Goal: Navigation & Orientation: Find specific page/section

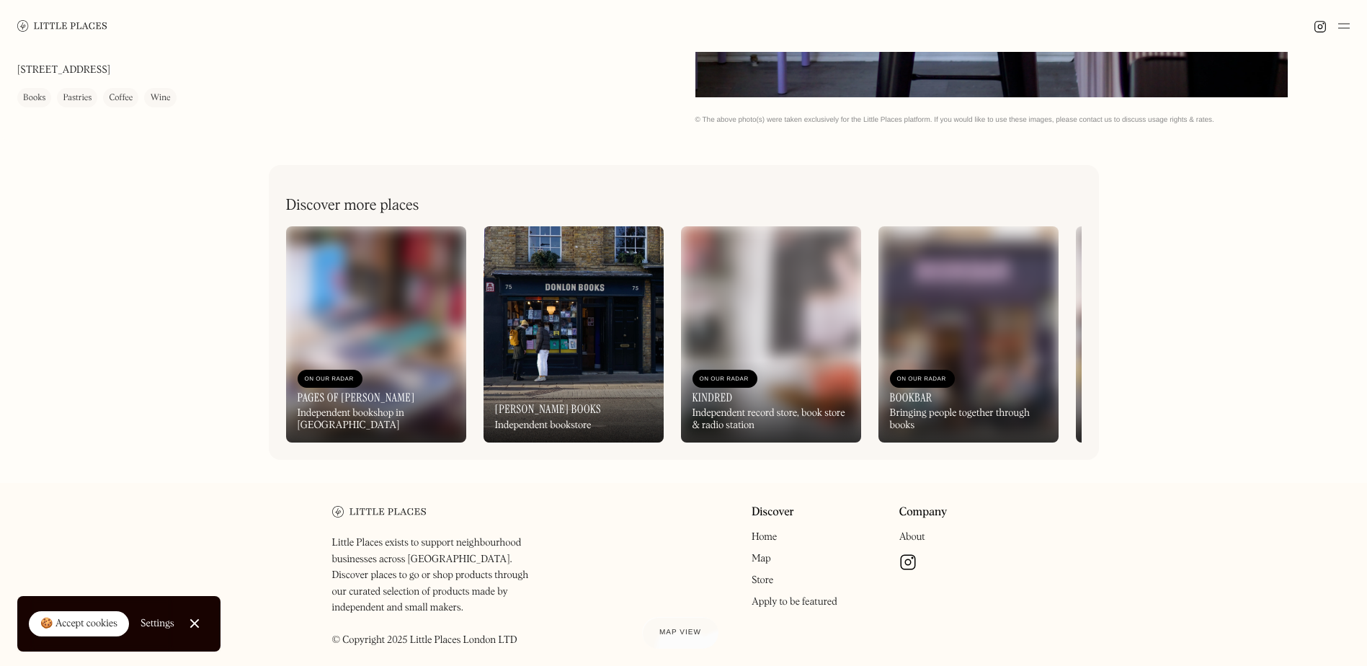
scroll to position [712, 0]
click at [93, 25] on img at bounding box center [62, 25] width 90 height 11
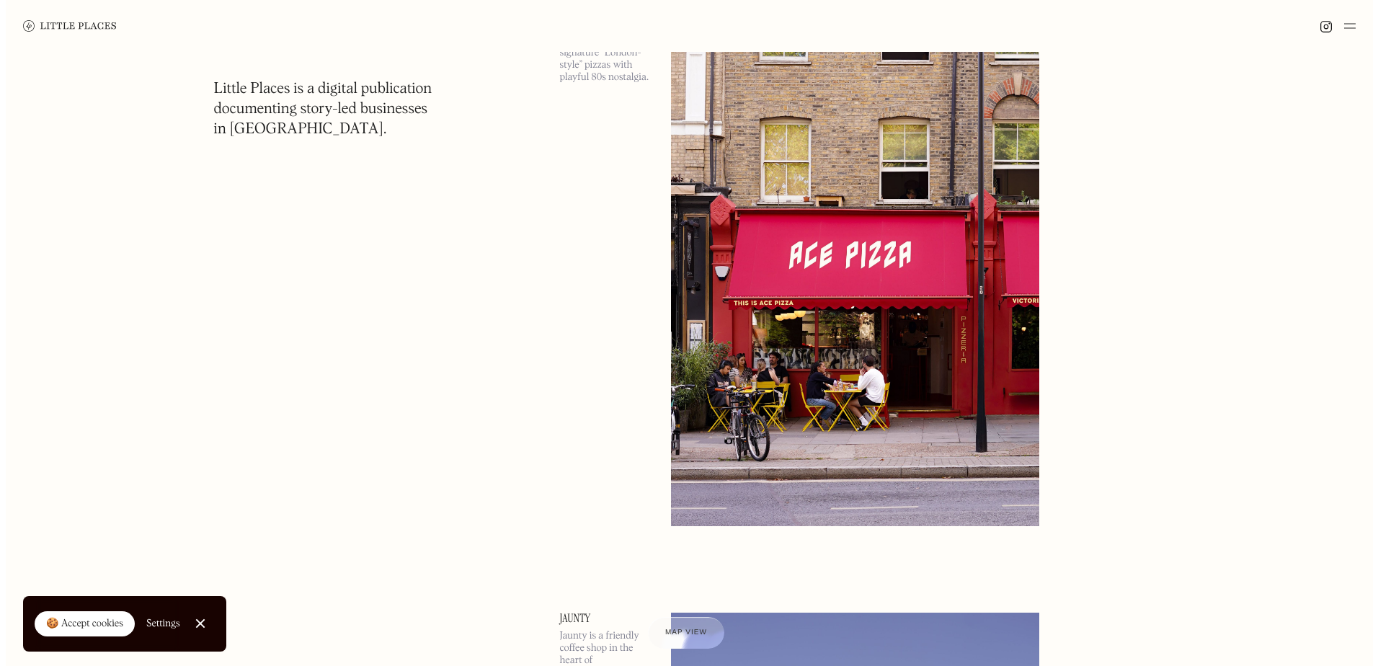
scroll to position [144, 0]
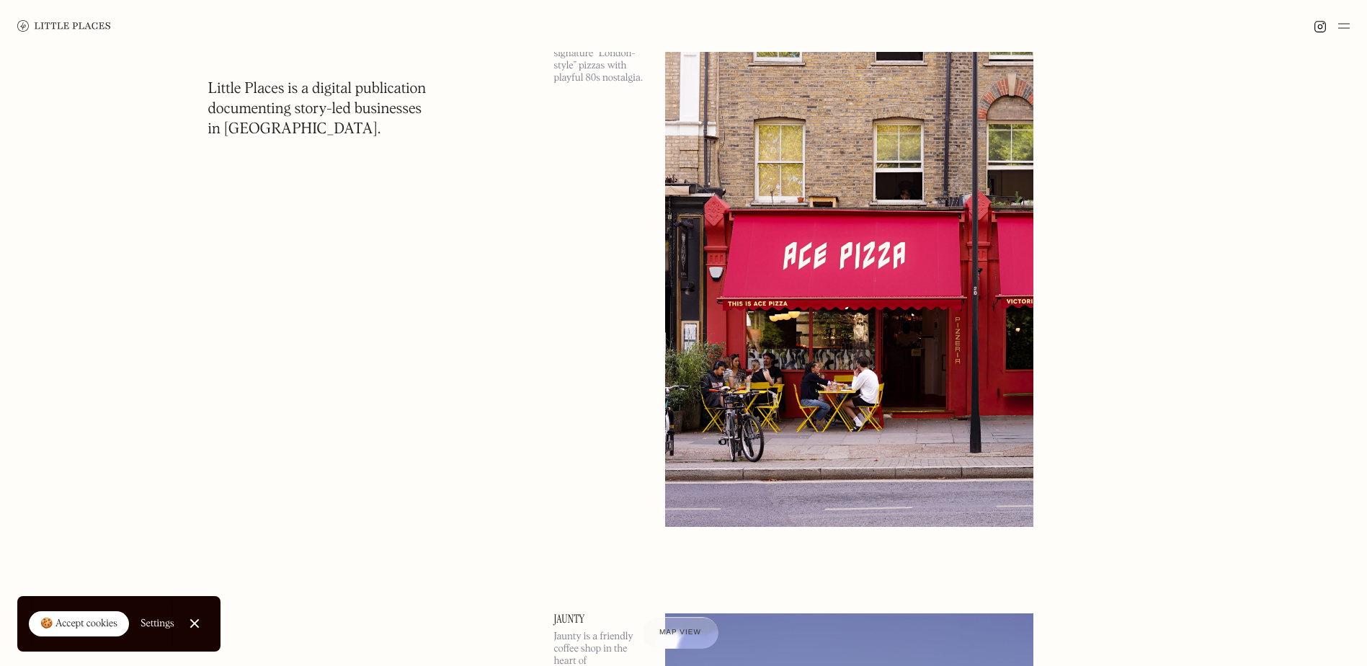
click at [839, 272] on img at bounding box center [849, 260] width 369 height 533
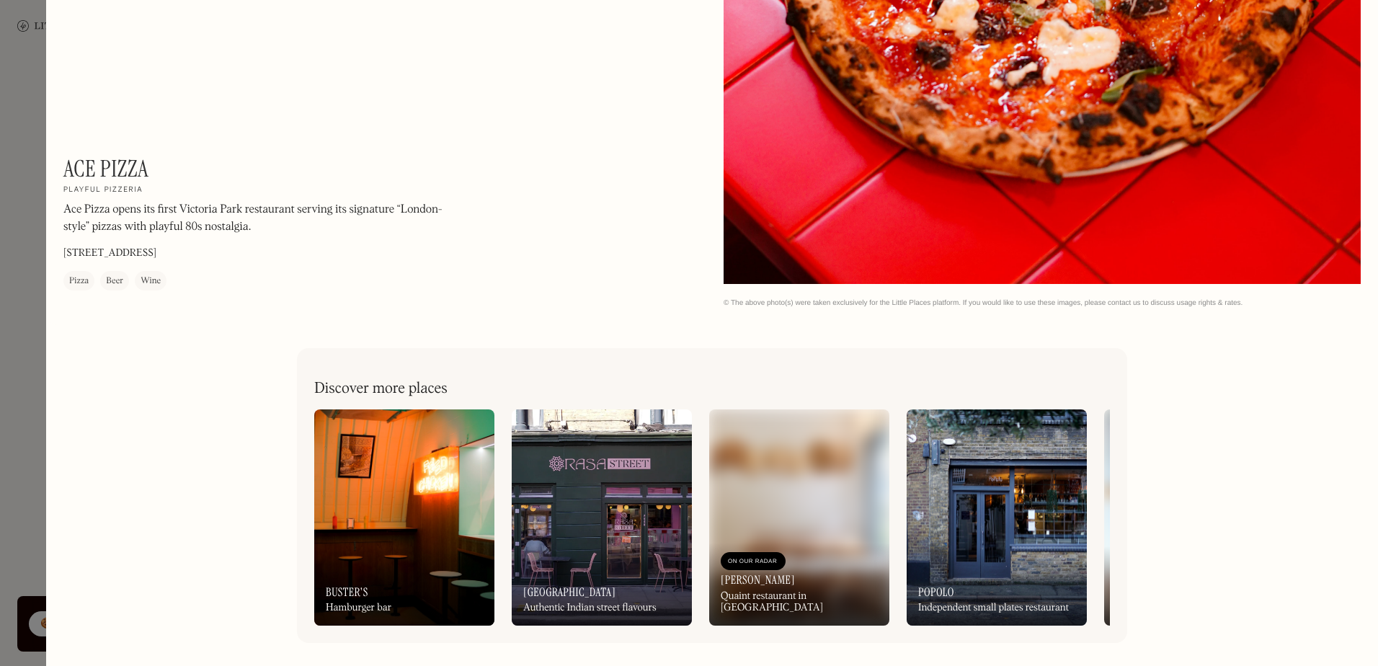
click at [6, 221] on div at bounding box center [689, 333] width 1378 height 666
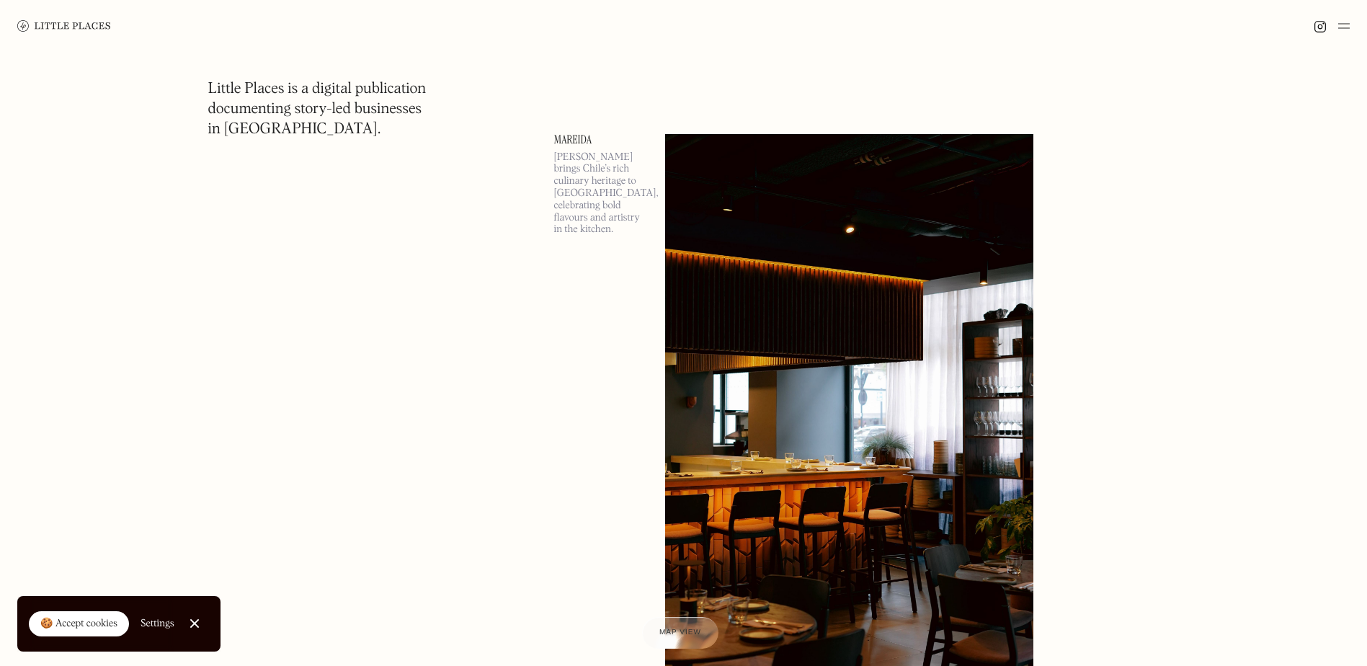
scroll to position [1863, 0]
drag, startPoint x: 571, startPoint y: 128, endPoint x: 503, endPoint y: 154, distance: 73.2
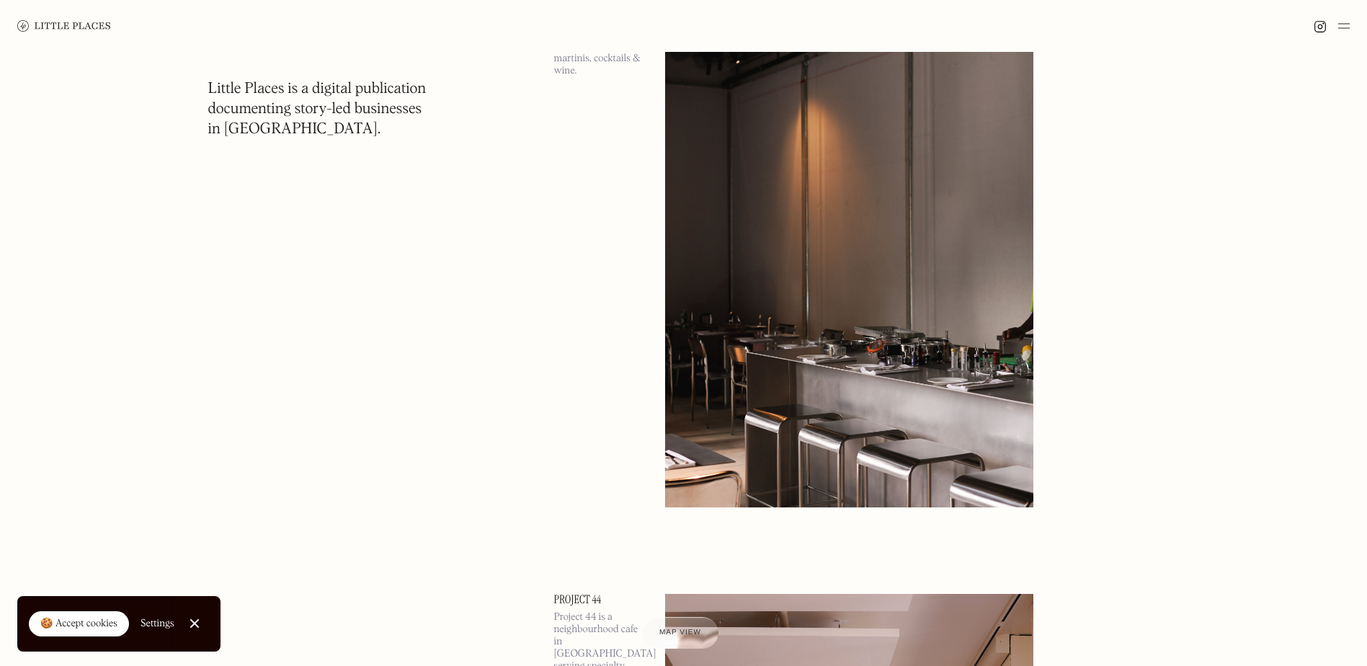
scroll to position [10640, 0]
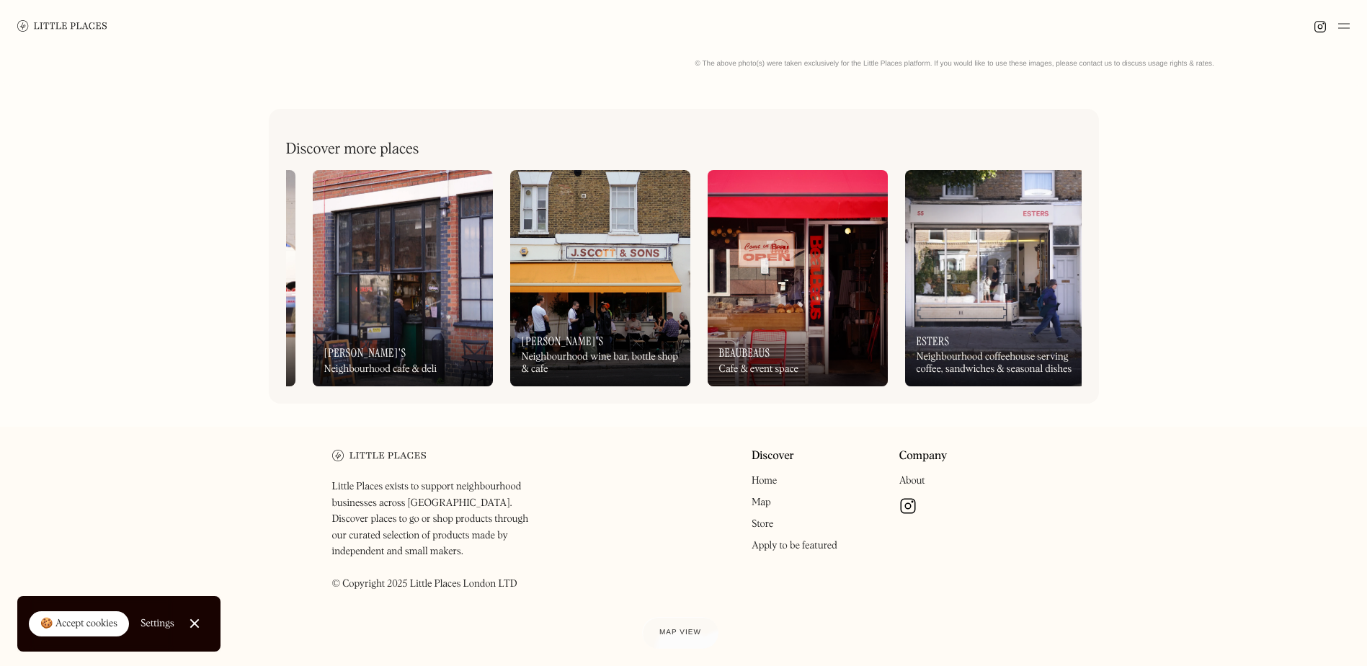
scroll to position [0, 1172]
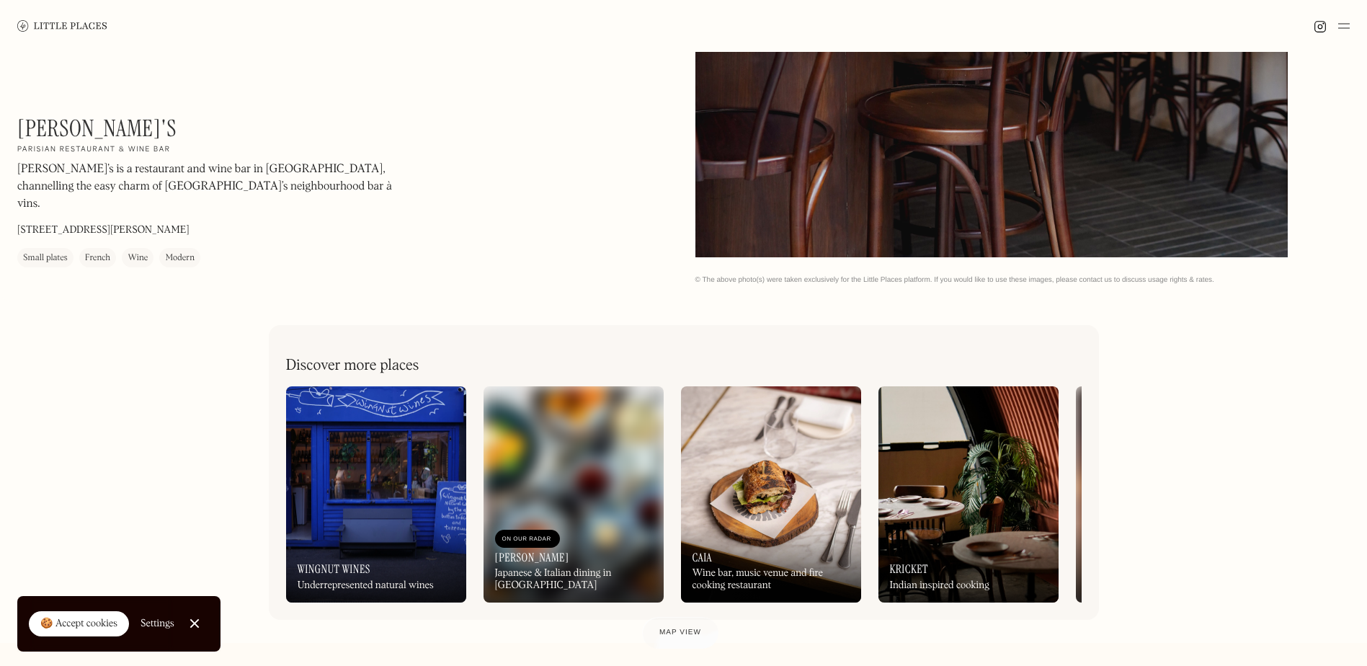
scroll to position [585, 0]
